Goal: Task Accomplishment & Management: Manage account settings

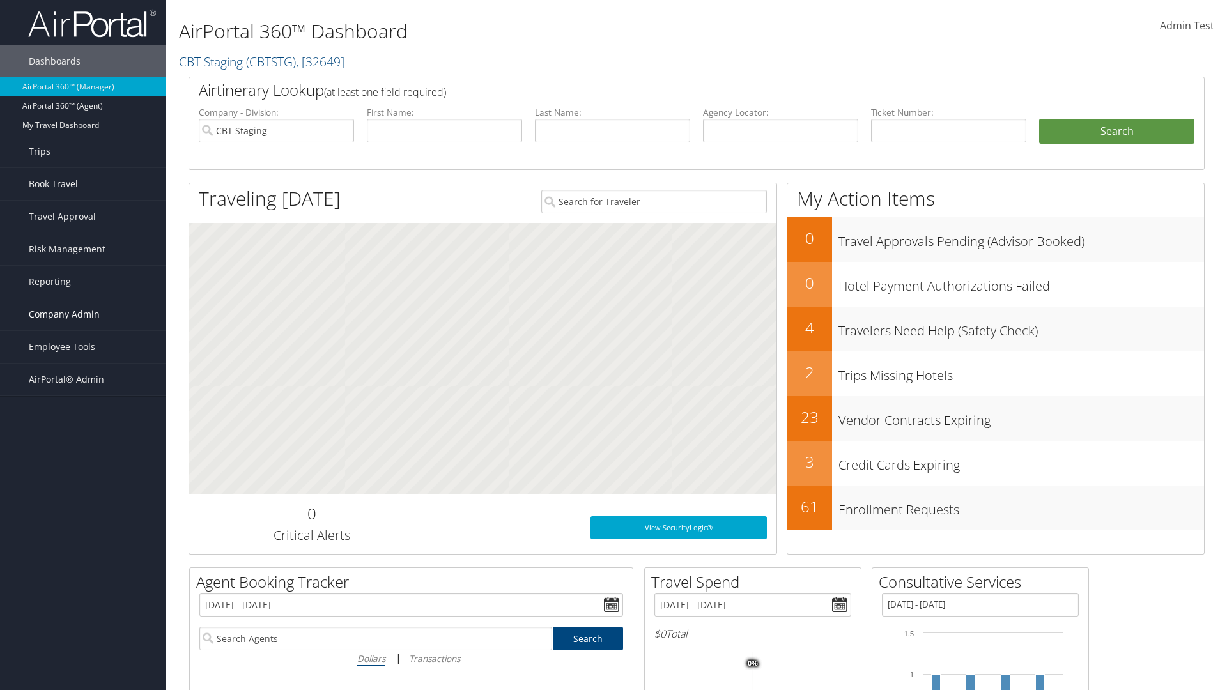
click at [83, 314] on span "Company Admin" at bounding box center [64, 314] width 71 height 32
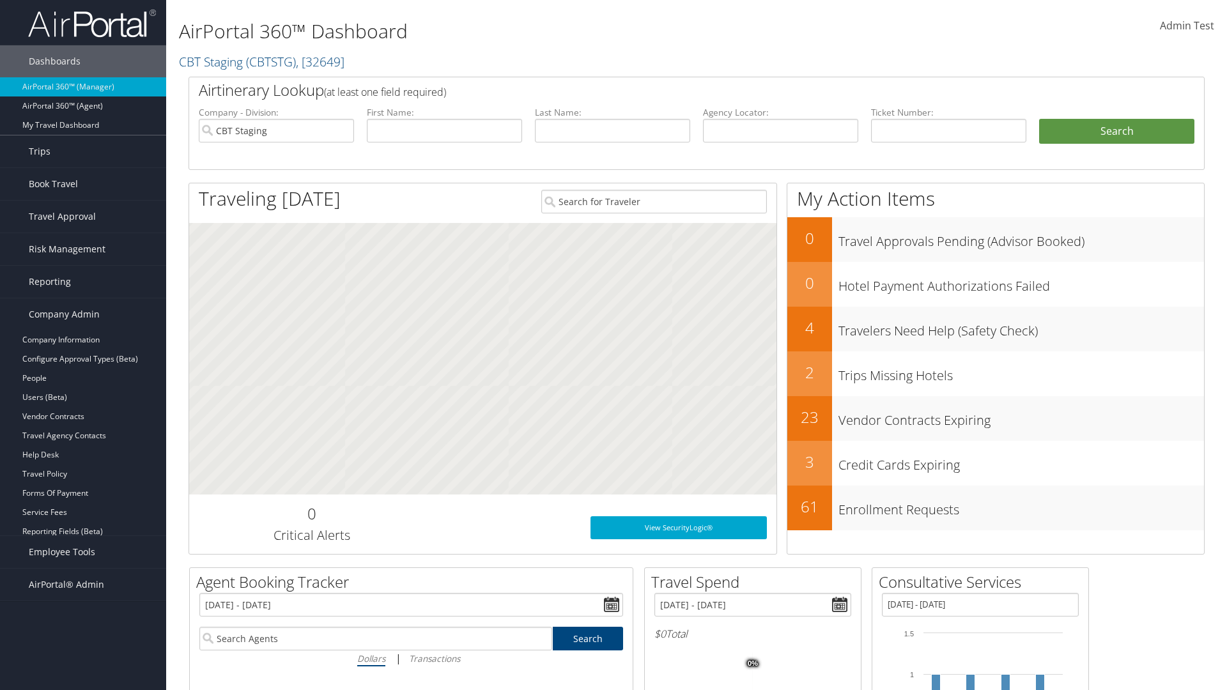
click at [83, 589] on link "Airtinerary® Settings" at bounding box center [83, 589] width 166 height 19
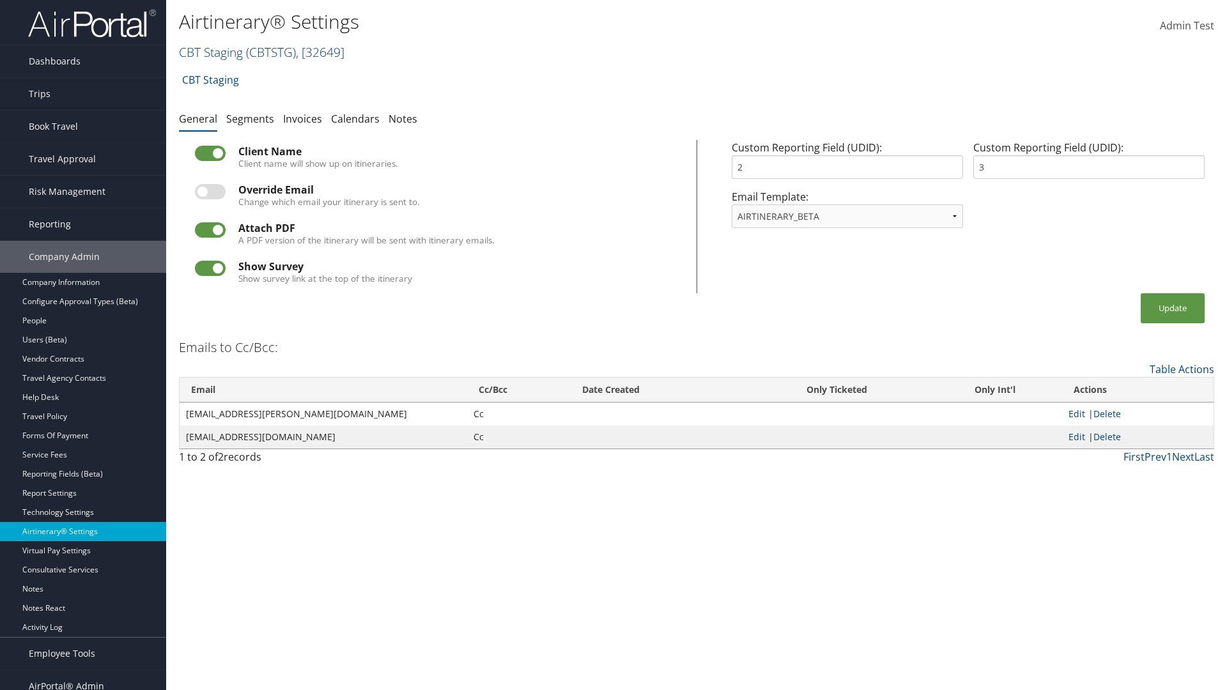
click at [211, 52] on link "CBT Staging ( CBTSTG ) , [ 32649 ]" at bounding box center [261, 51] width 165 height 17
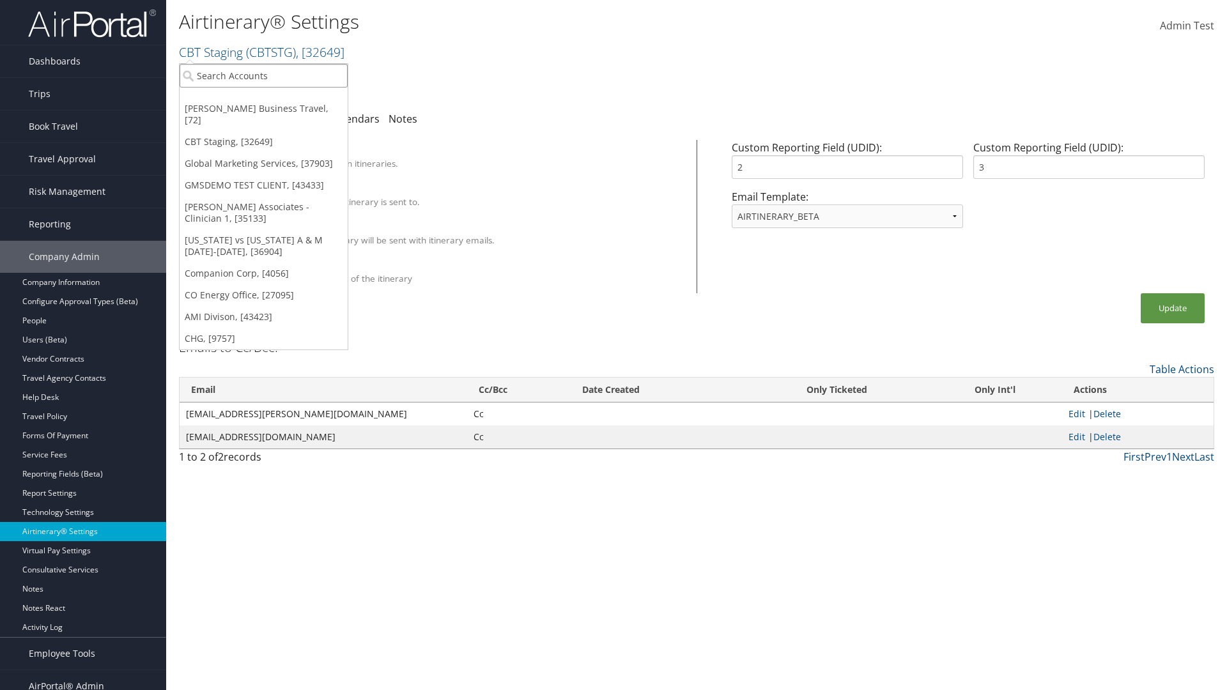
click at [263, 75] on input "search" at bounding box center [264, 76] width 168 height 24
type input "Global Marketing Services"
click at [275, 99] on div "Global Marketing Services (301946), [37903]" at bounding box center [276, 99] width 206 height 12
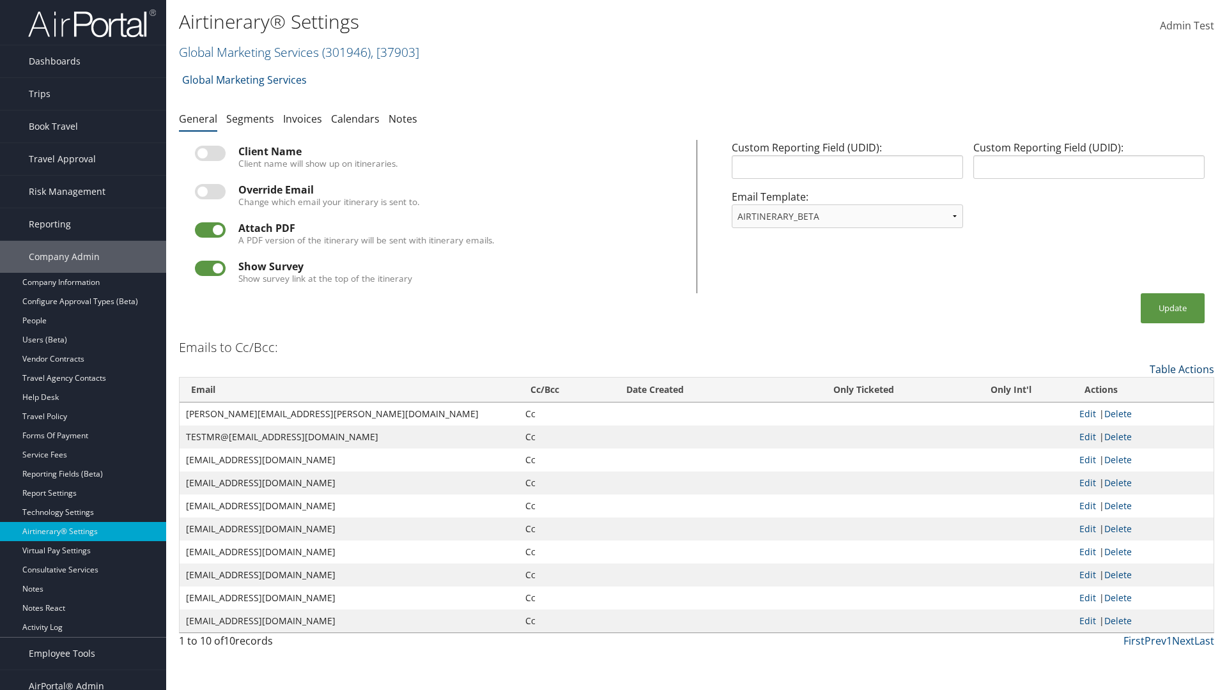
click at [1181, 369] on link "Table Actions" at bounding box center [1182, 369] width 65 height 14
click at [1129, 388] on link "Add New Cc Email" at bounding box center [1129, 389] width 168 height 22
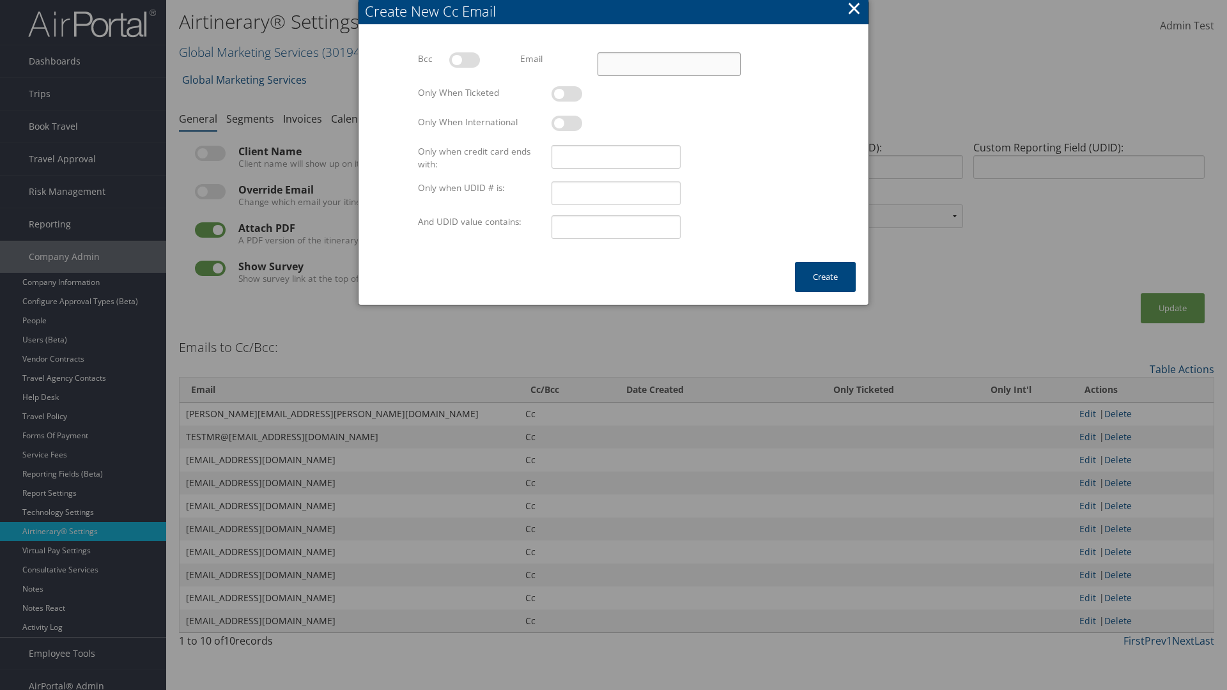
click at [668, 64] on input "Email" at bounding box center [668, 64] width 143 height 24
type input "test@test.com"
click at [825, 277] on button "Create" at bounding box center [825, 277] width 61 height 30
